Goal: Complete application form

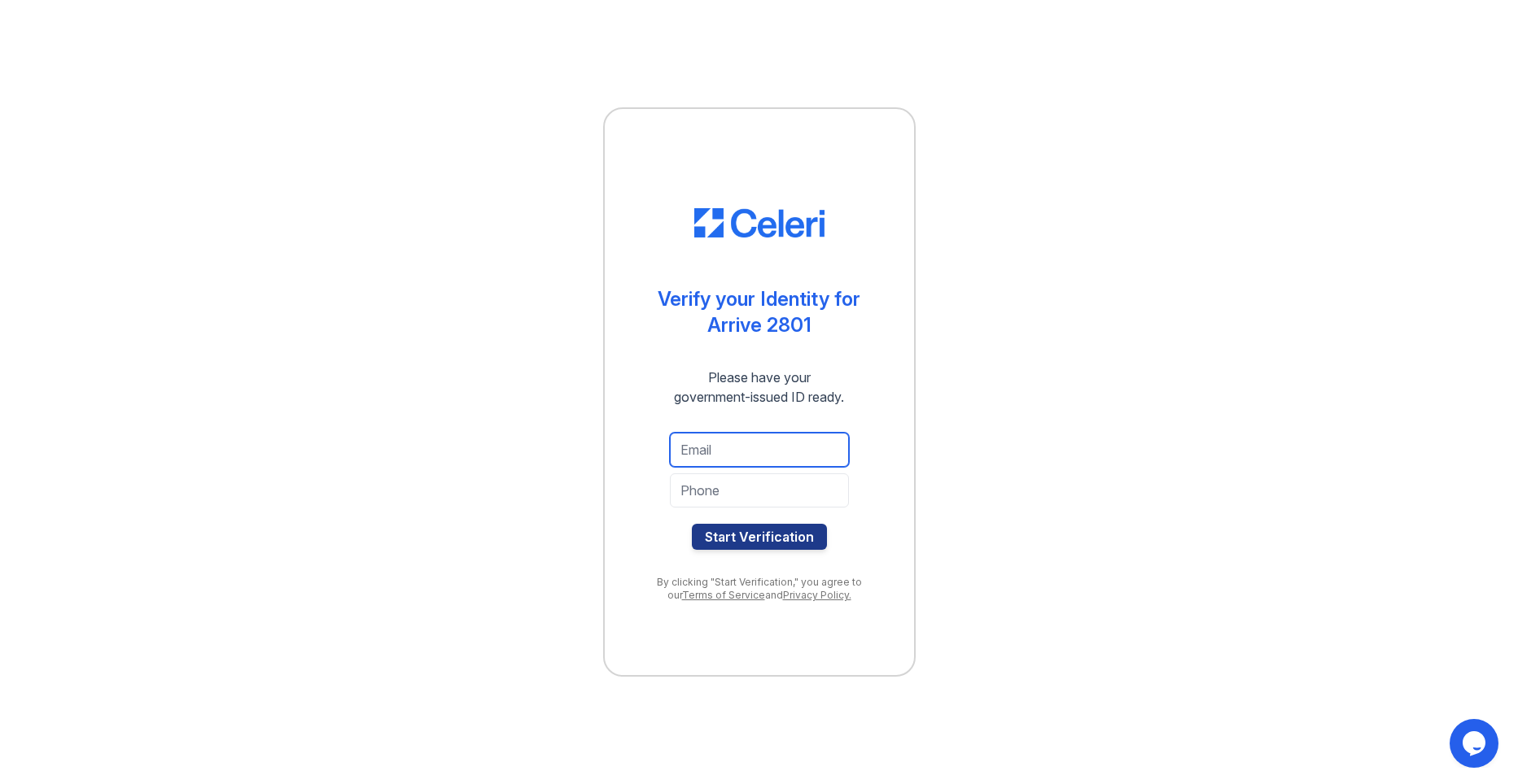
click at [712, 445] on input "email" at bounding box center [759, 449] width 179 height 34
type input "hankgoodrum@united.net"
type input "6155254393"
click at [749, 530] on button "Start Verification" at bounding box center [759, 537] width 135 height 26
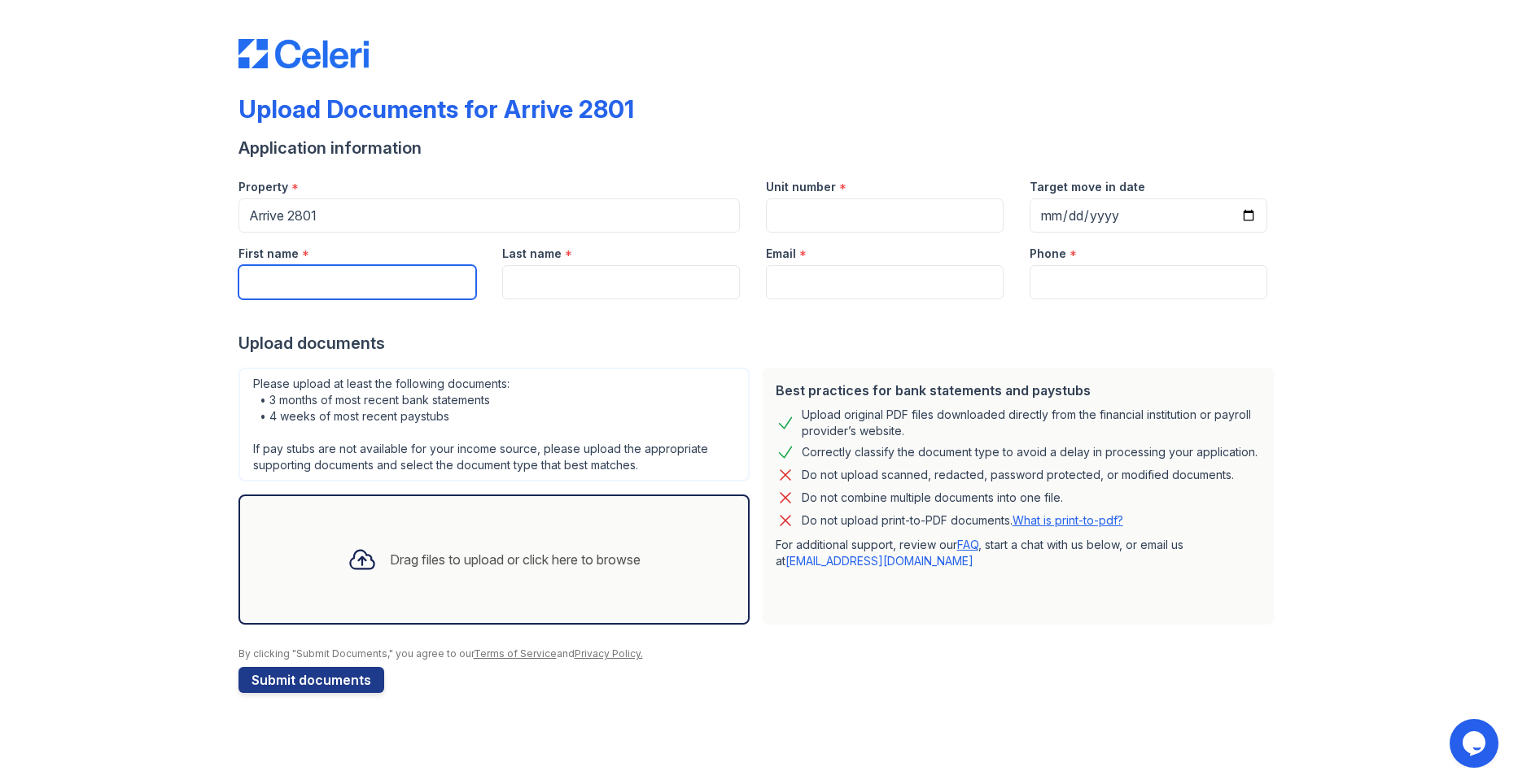
click at [306, 282] on input "First name" at bounding box center [357, 282] width 237 height 34
type input "[PERSON_NAME]"
type input "[EMAIL_ADDRESS][DOMAIN_NAME]"
type input "6155254393"
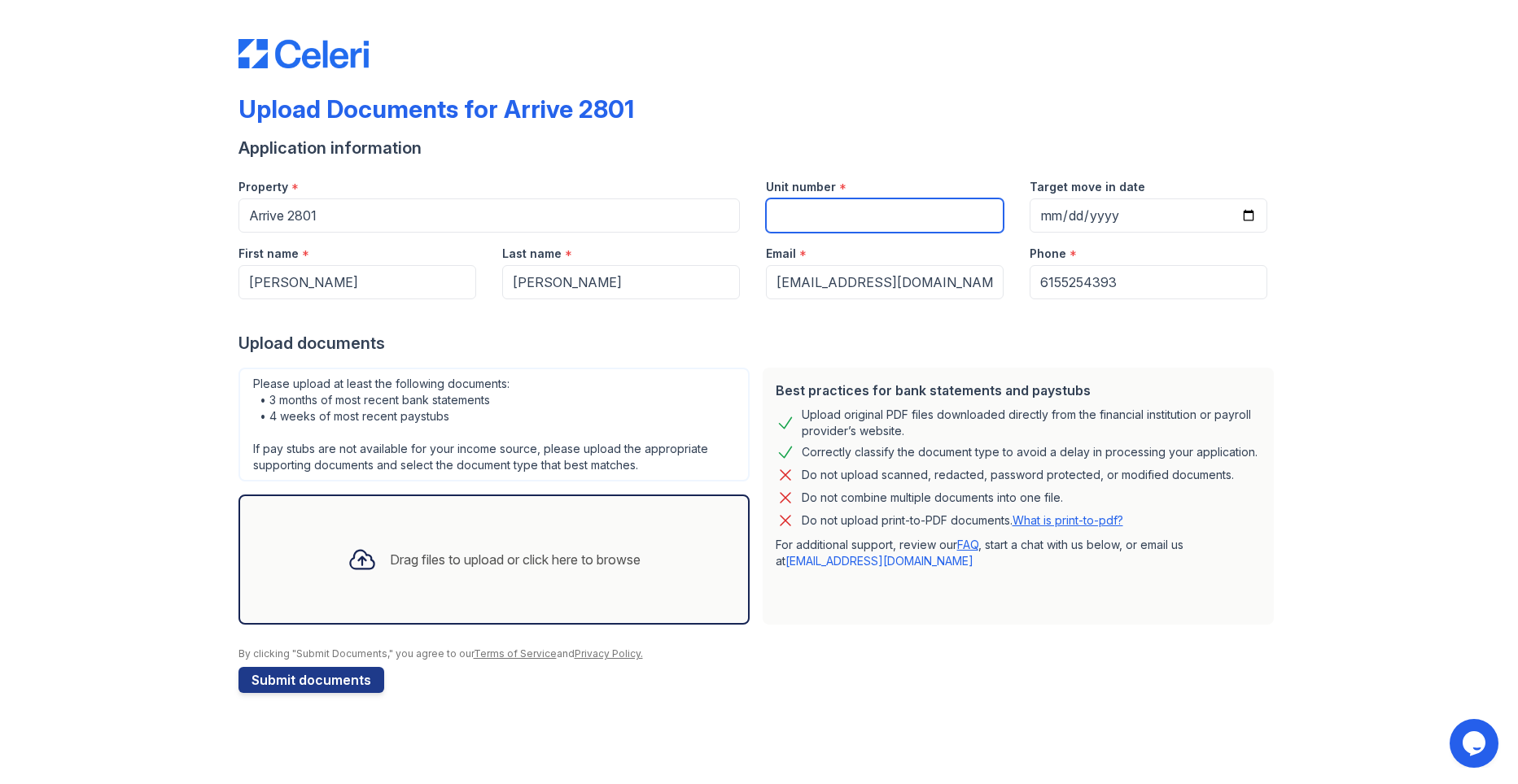
click at [813, 215] on input "Unit number" at bounding box center [885, 215] width 237 height 34
click at [454, 550] on div "Drag files to upload or click here to browse" at bounding box center [515, 560] width 250 height 19
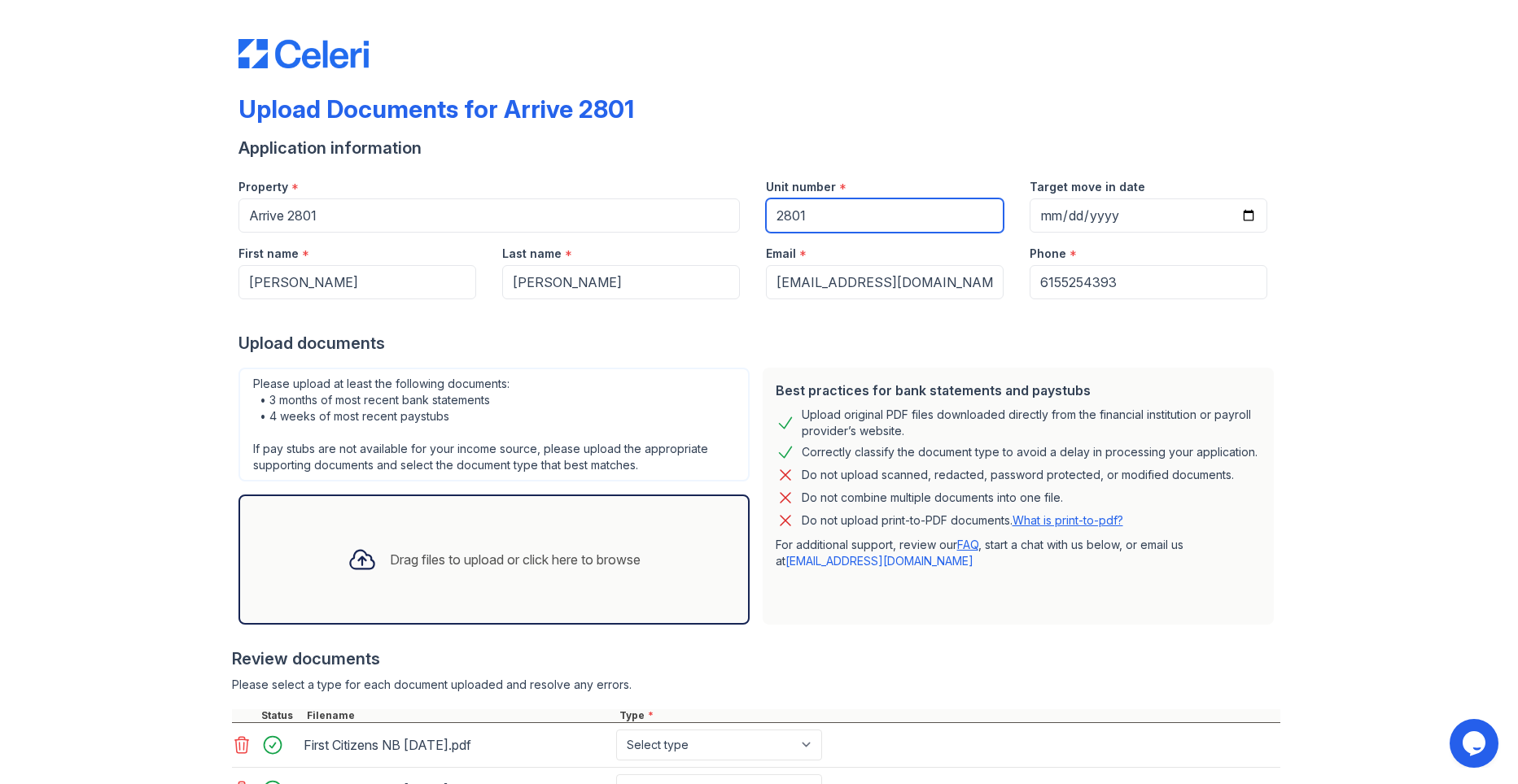
click at [799, 215] on input "2801" at bounding box center [885, 215] width 237 height 34
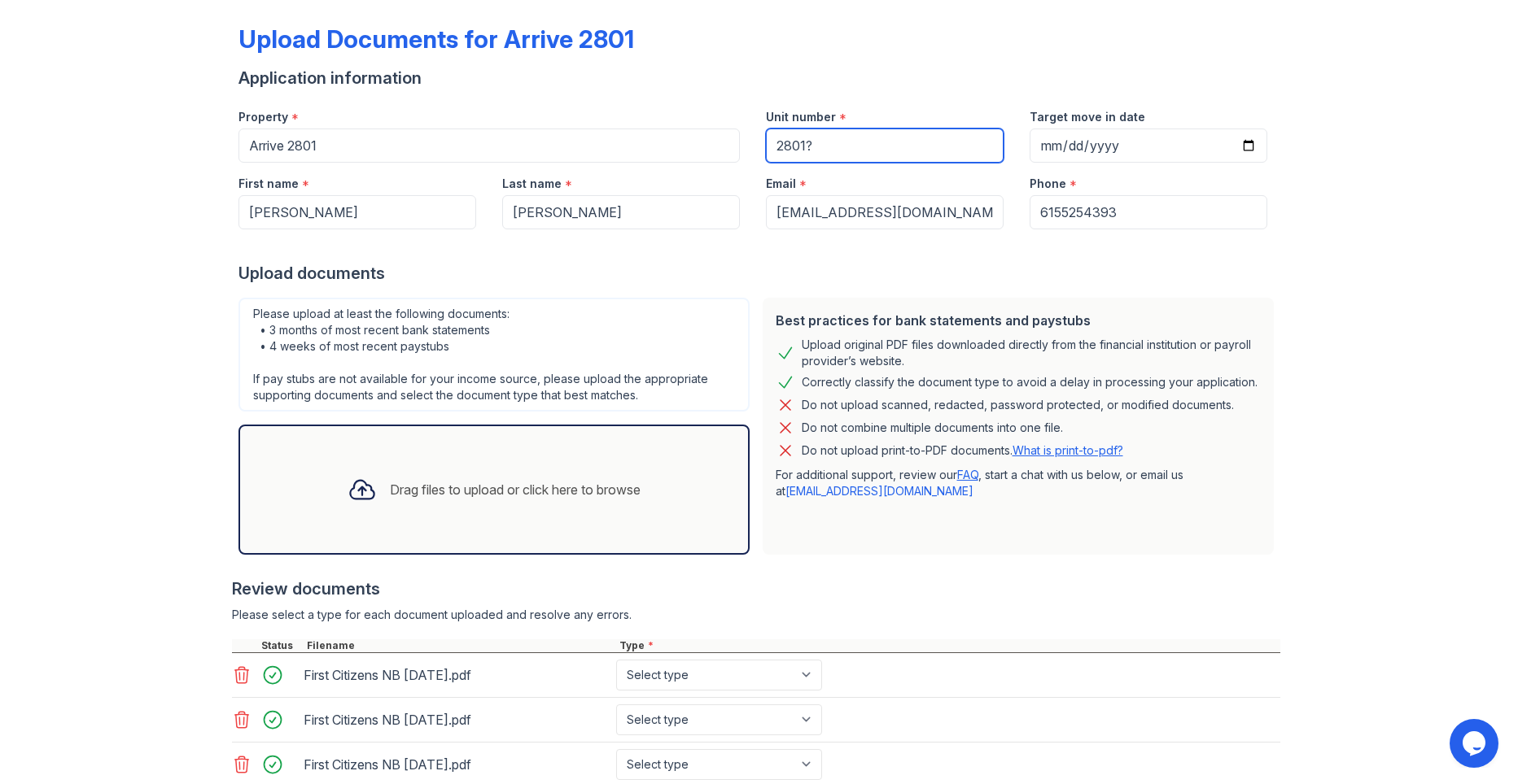
scroll to position [184, 0]
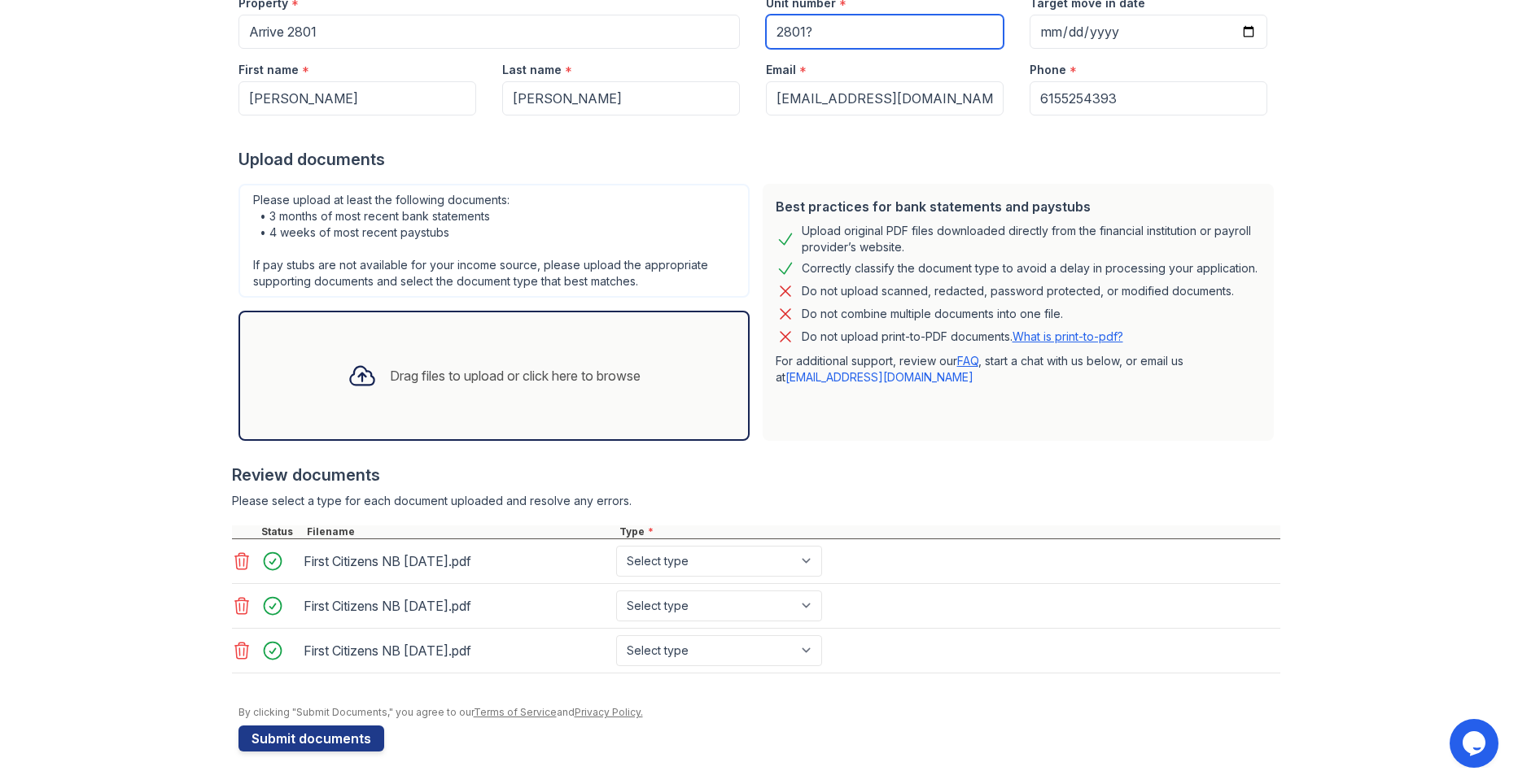
type input "2801?"
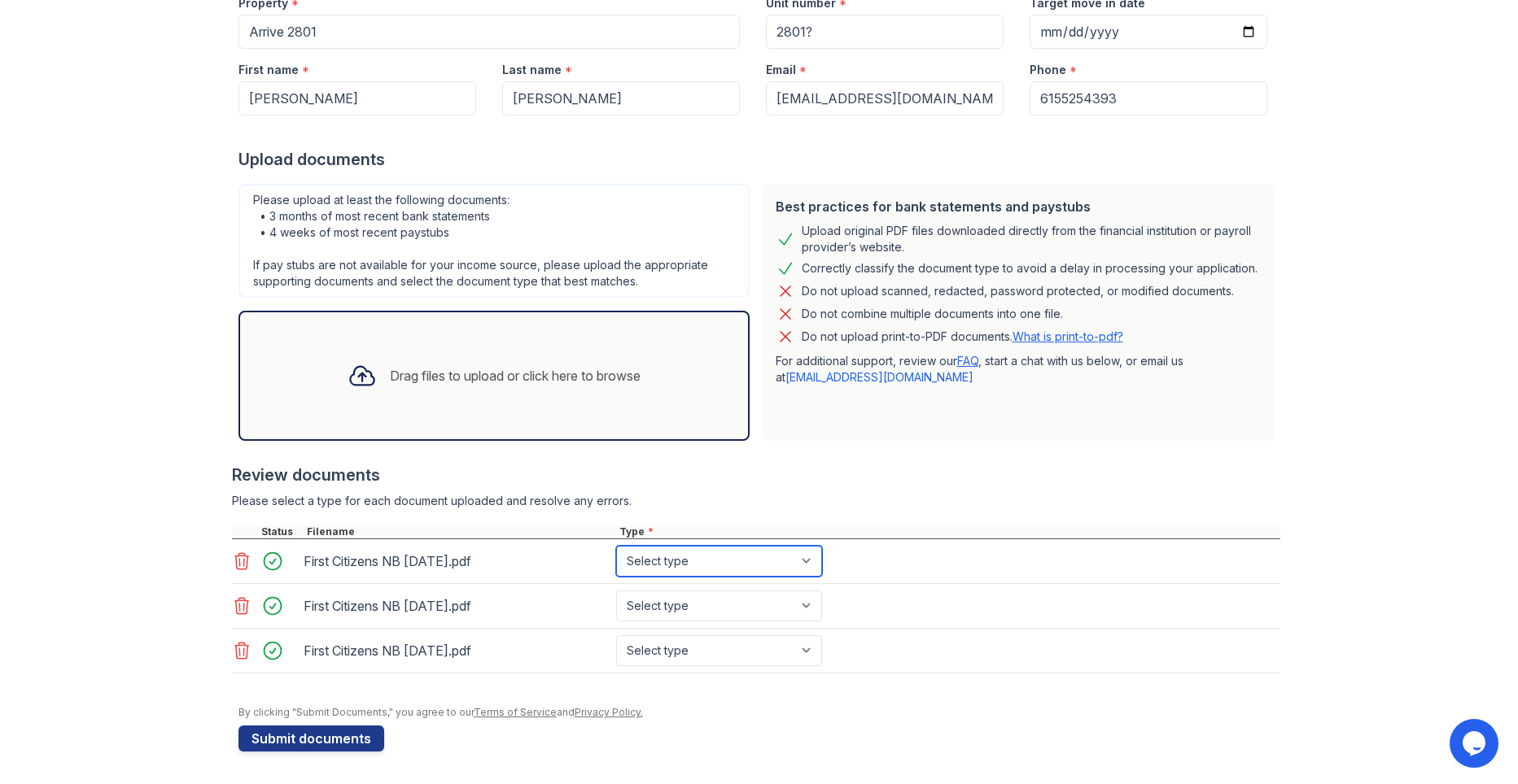
click at [805, 561] on select "Select type Paystub Bank Statement Offer Letter Tax Documents Benefit Award Let…" at bounding box center [719, 561] width 206 height 31
select select "bank_statement"
click at [616, 546] on select "Select type Paystub Bank Statement Offer Letter Tax Documents Benefit Award Let…" at bounding box center [719, 561] width 206 height 31
click at [801, 603] on select "Select type Paystub Bank Statement Offer Letter Tax Documents Benefit Award Let…" at bounding box center [719, 605] width 206 height 31
select select "bank_statement"
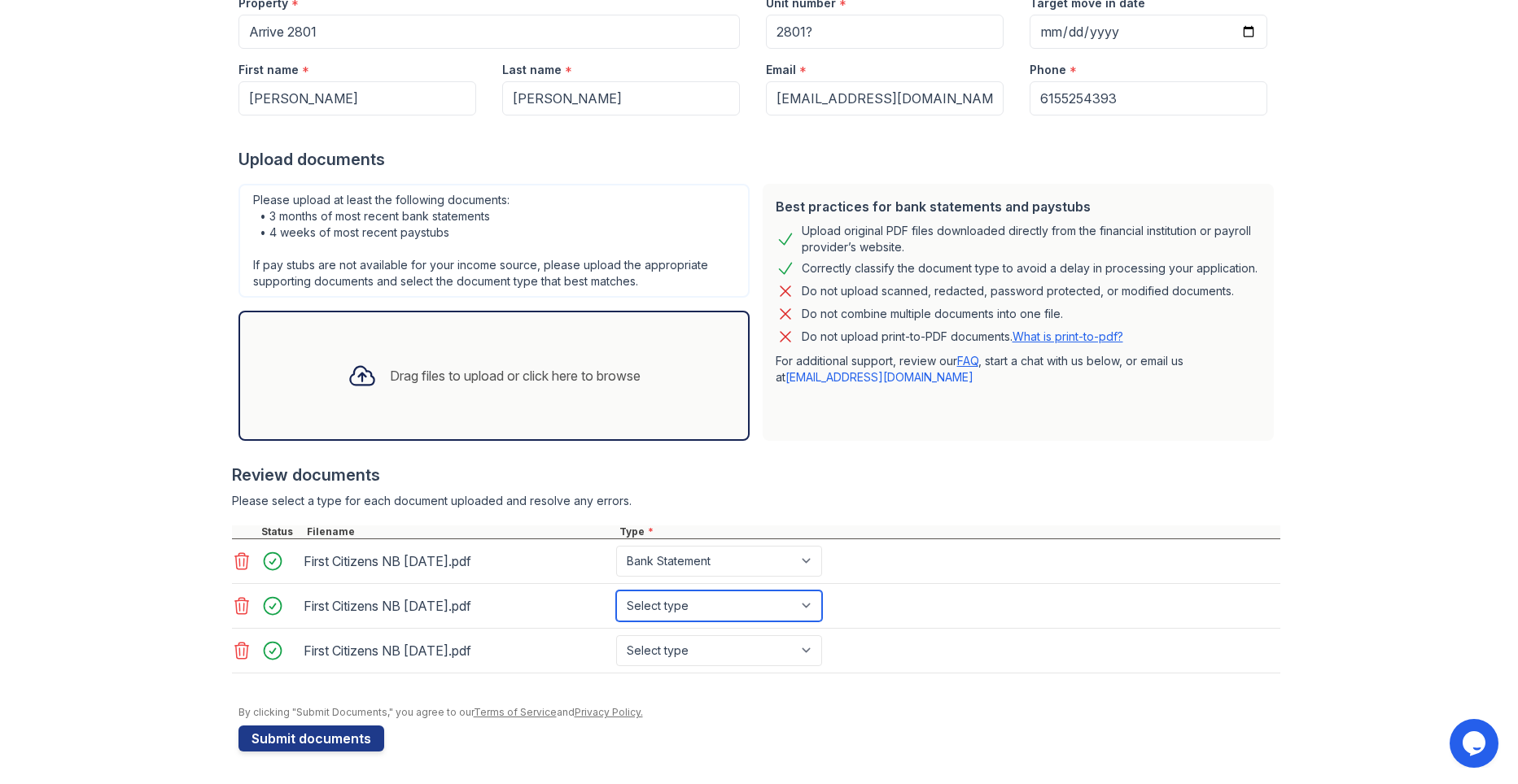
click at [616, 590] on select "Select type Paystub Bank Statement Offer Letter Tax Documents Benefit Award Let…" at bounding box center [719, 605] width 206 height 31
click at [802, 651] on select "Select type Paystub Bank Statement Offer Letter Tax Documents Benefit Award Let…" at bounding box center [719, 651] width 206 height 31
select select "bank_statement"
click at [616, 636] on select "Select type Paystub Bank Statement Offer Letter Tax Documents Benefit Award Let…" at bounding box center [719, 651] width 206 height 31
click at [439, 732] on form "Application information Property * Arrive 2801 Unit number * 2801? Target move …" at bounding box center [759, 352] width 1042 height 799
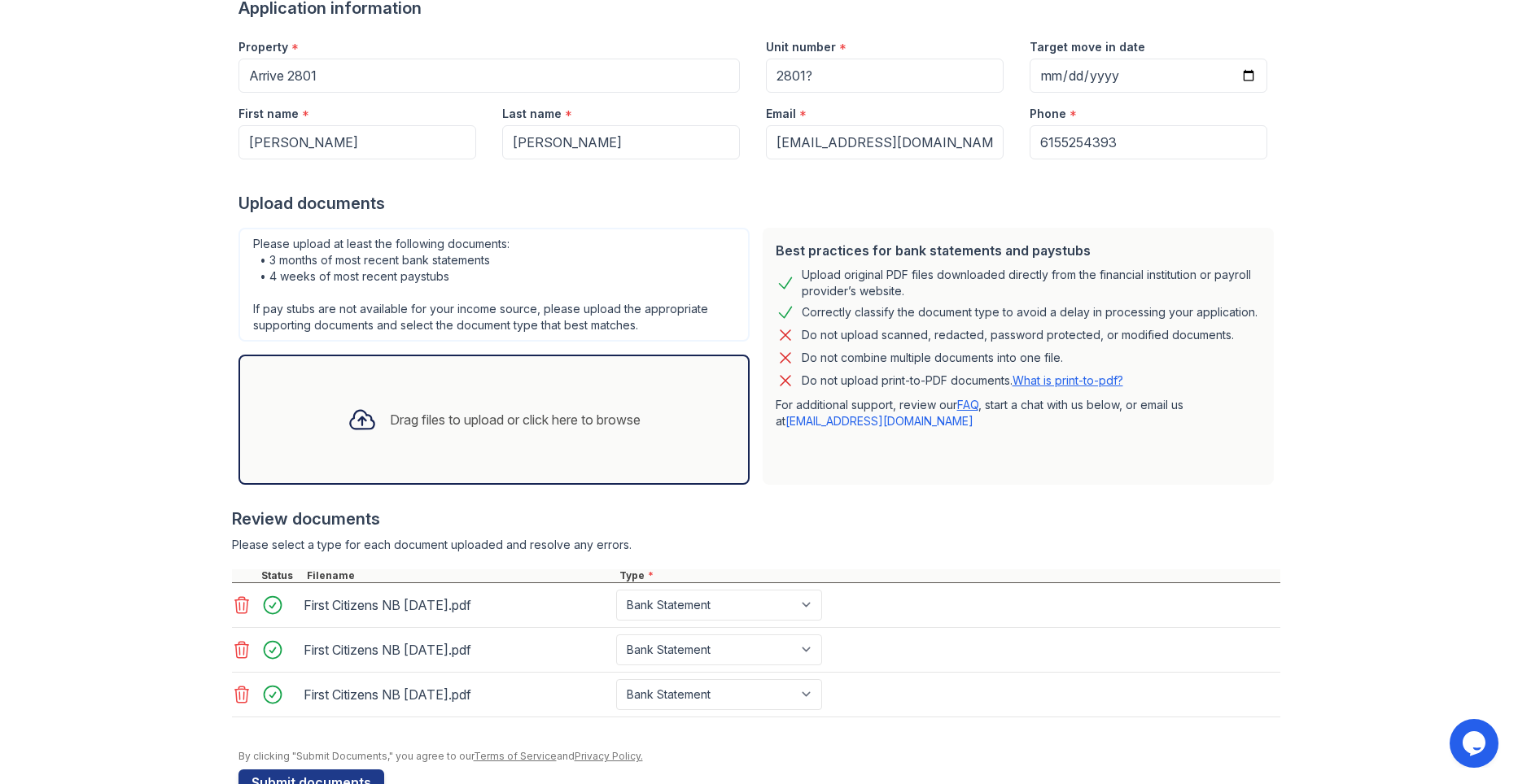
scroll to position [0, 0]
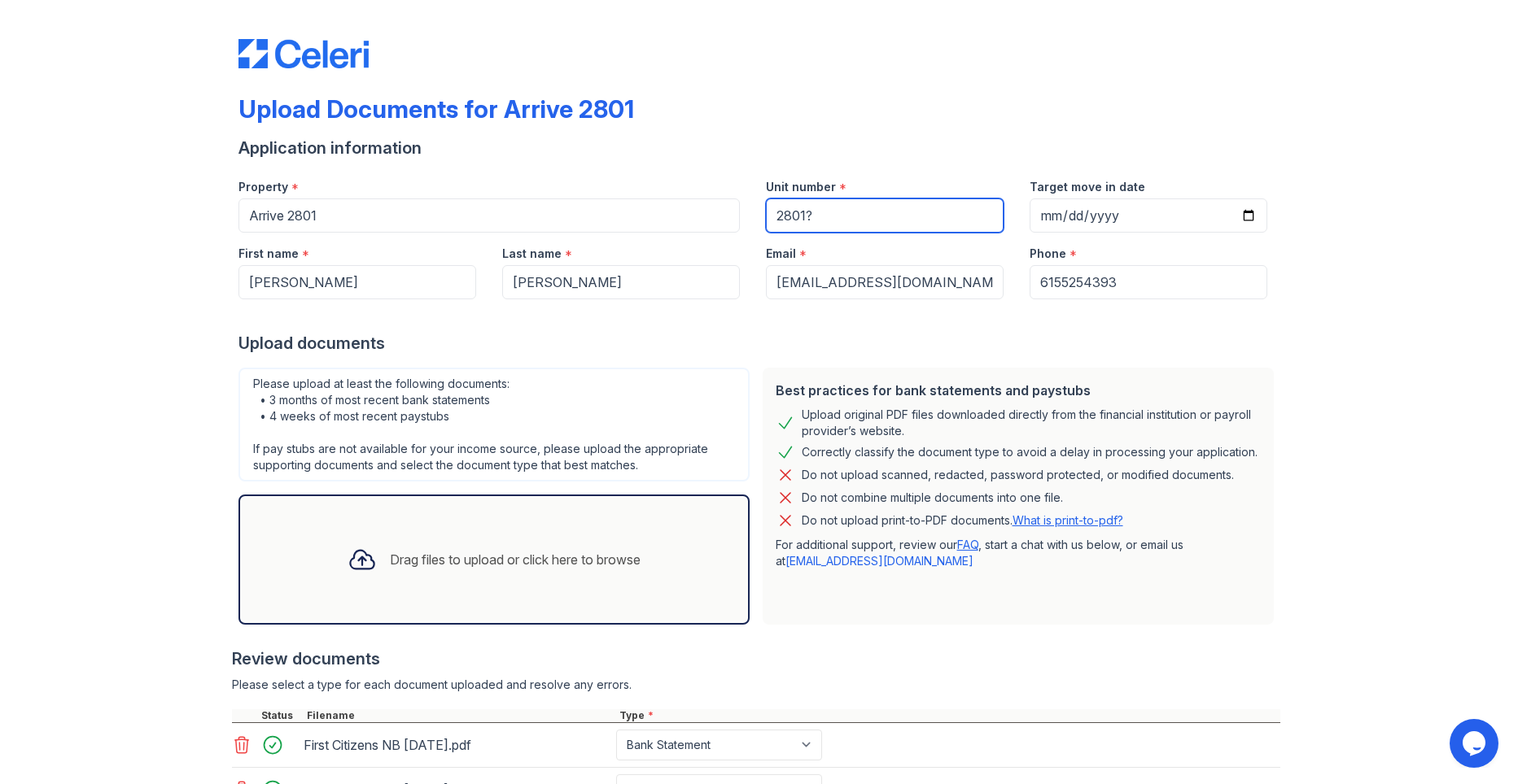
drag, startPoint x: 804, startPoint y: 215, endPoint x: 735, endPoint y: 215, distance: 69.0
click at [735, 215] on div "Property * Arrive 2801 Unit number * 2801? Target move in date" at bounding box center [752, 199] width 1055 height 67
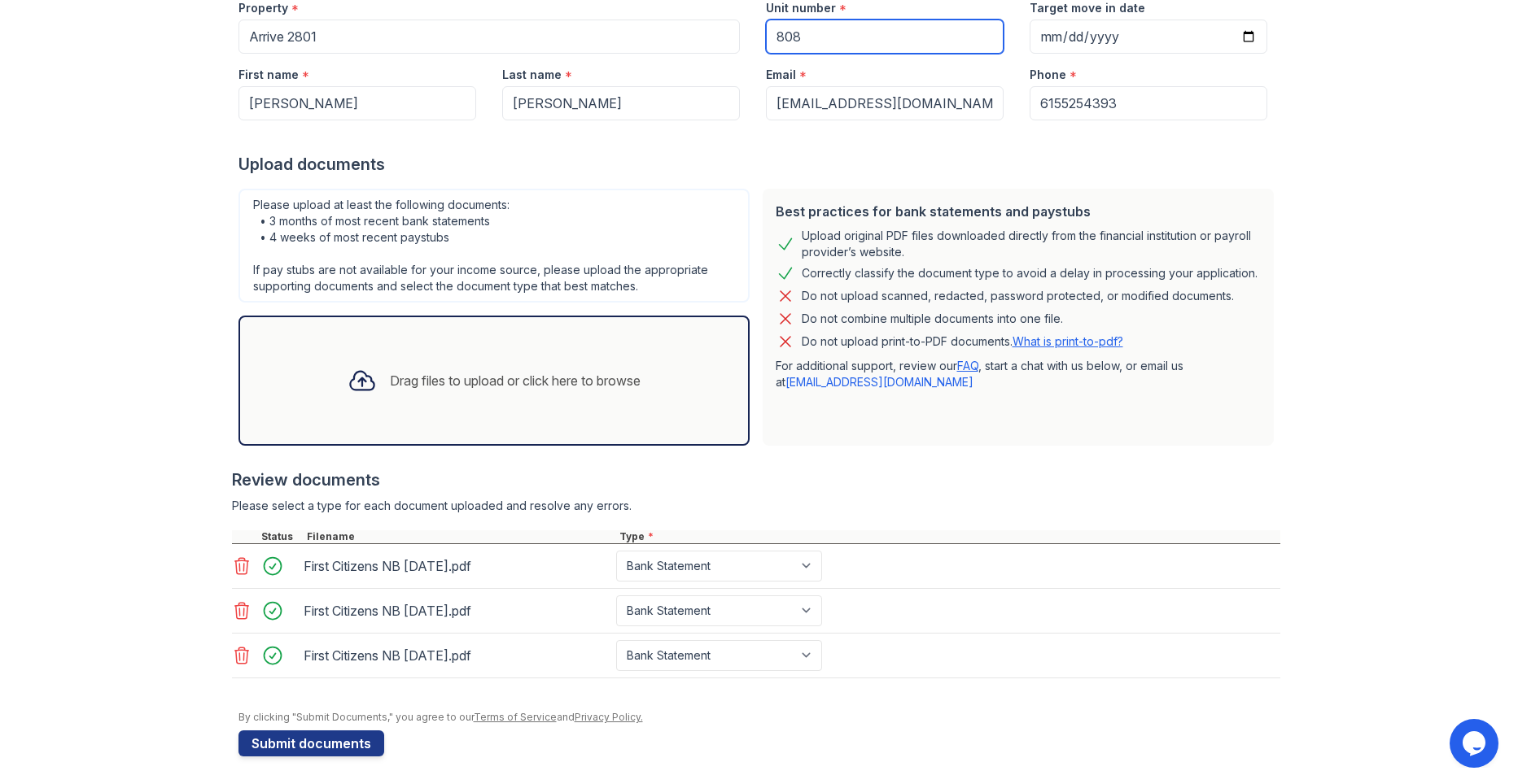
scroll to position [184, 0]
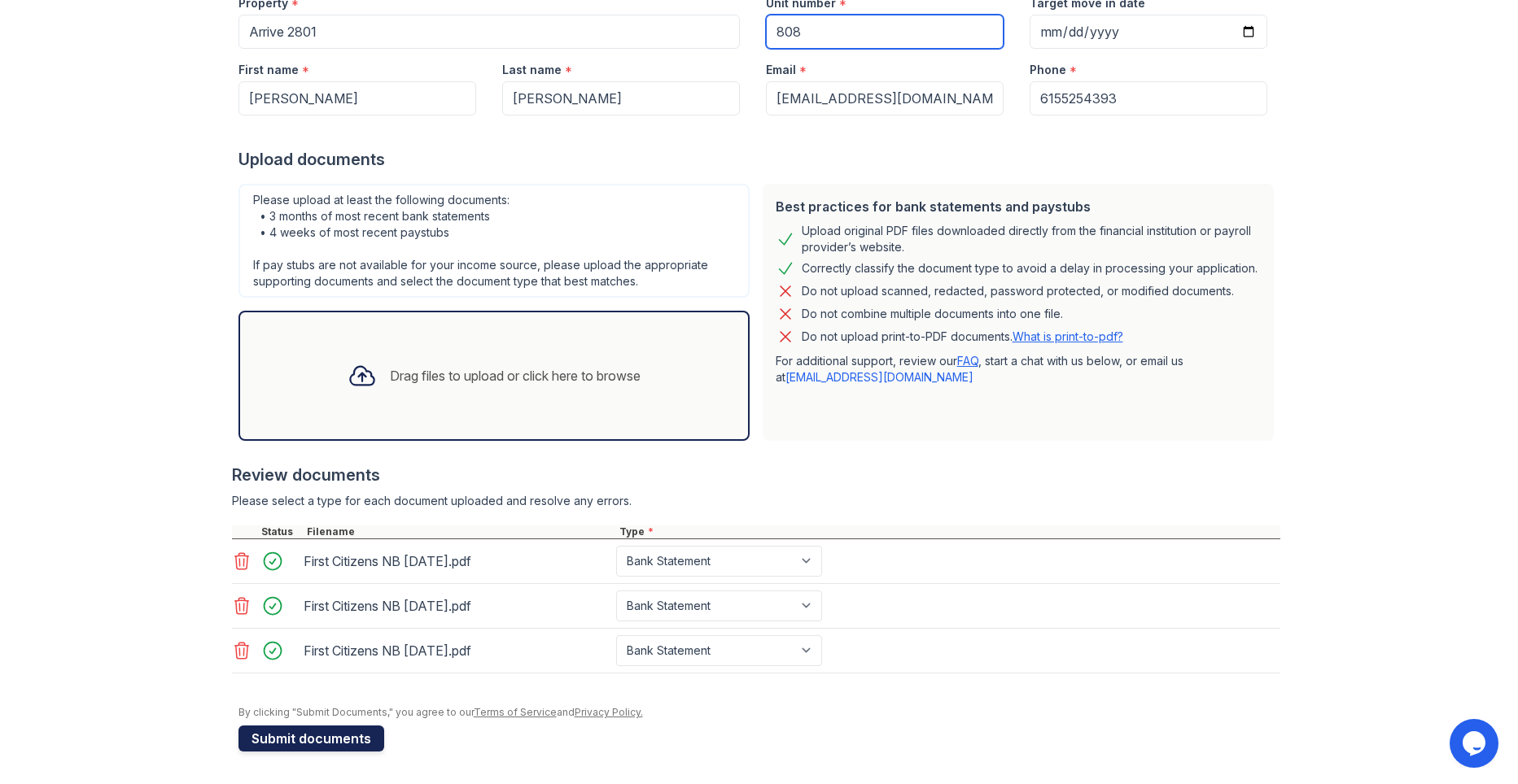
type input "808"
click at [312, 738] on button "Submit documents" at bounding box center [311, 739] width 146 height 26
